Goal: Task Accomplishment & Management: Complete application form

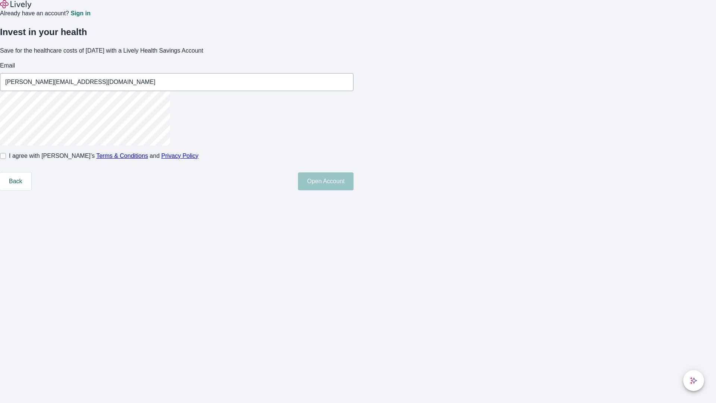
click at [6, 159] on input "I agree with Lively’s Terms & Conditions and Privacy Policy" at bounding box center [3, 156] width 6 height 6
checkbox input "true"
click at [354, 190] on button "Open Account" at bounding box center [326, 181] width 56 height 18
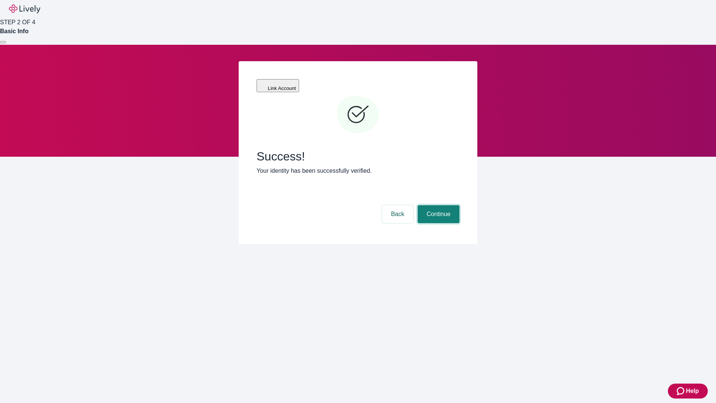
click at [438, 205] on button "Continue" at bounding box center [439, 214] width 42 height 18
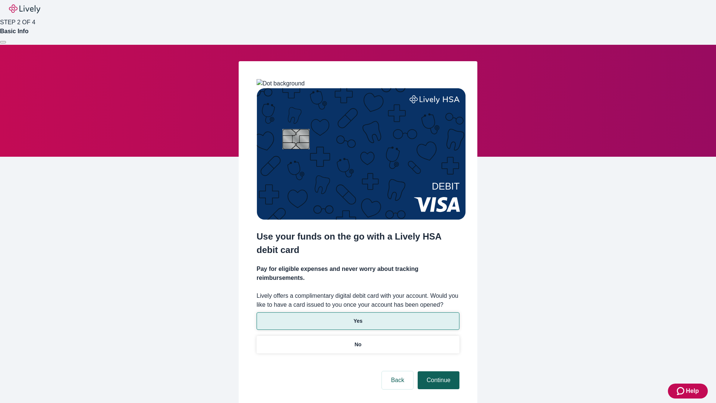
click at [358, 341] on p "No" at bounding box center [358, 345] width 7 height 8
click at [438, 371] on button "Continue" at bounding box center [439, 380] width 42 height 18
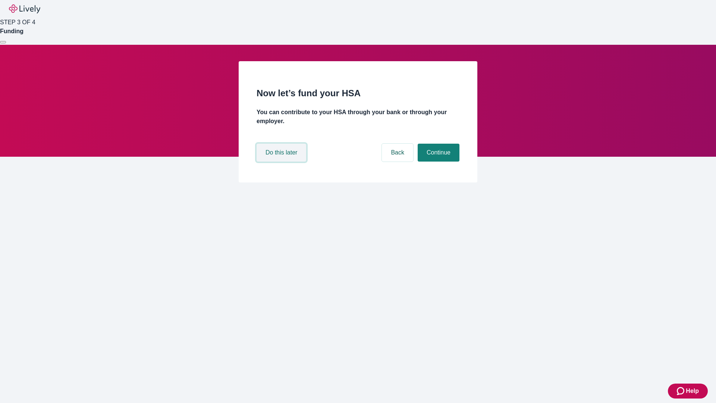
click at [282, 162] on button "Do this later" at bounding box center [282, 153] width 50 height 18
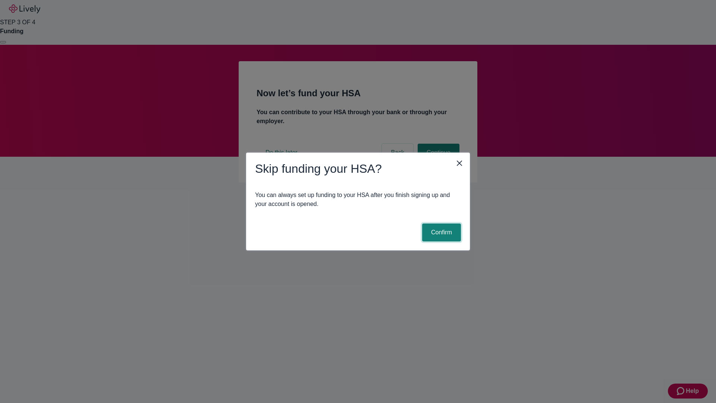
click at [441, 232] on button "Confirm" at bounding box center [441, 232] width 39 height 18
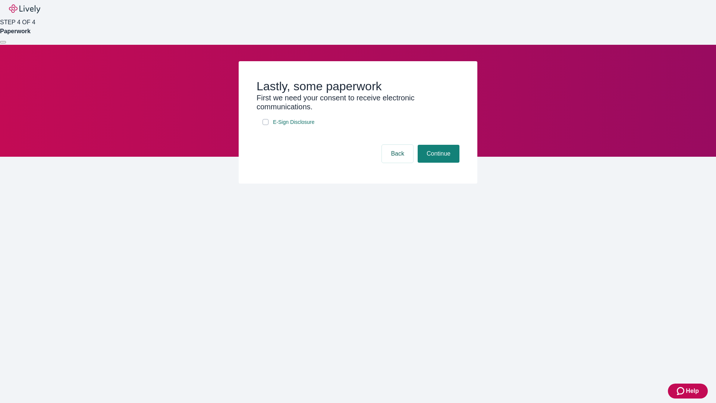
click at [266, 125] on input "E-Sign Disclosure" at bounding box center [266, 122] width 6 height 6
checkbox input "true"
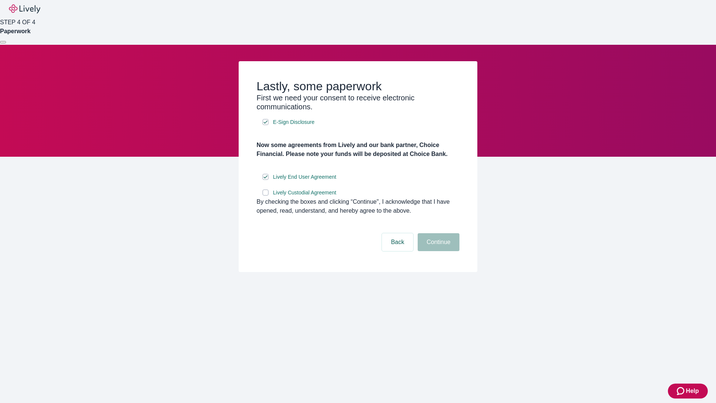
click at [266, 196] on input "Lively Custodial Agreement" at bounding box center [266, 193] width 6 height 6
checkbox input "true"
click at [438, 251] on button "Continue" at bounding box center [439, 242] width 42 height 18
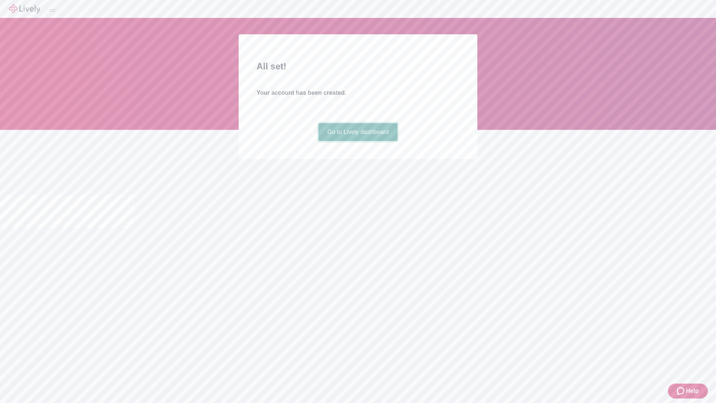
click at [358, 141] on link "Go to Lively dashboard" at bounding box center [358, 132] width 79 height 18
